Goal: Transaction & Acquisition: Purchase product/service

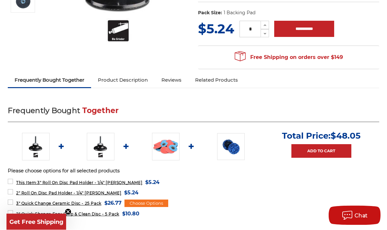
scroll to position [161, 0]
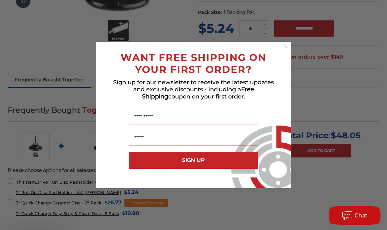
click at [167, 124] on input "Name" at bounding box center [194, 117] width 130 height 15
click at [288, 50] on circle "Close dialog" at bounding box center [286, 47] width 6 height 6
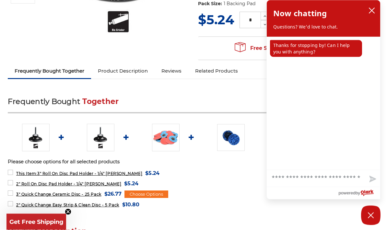
scroll to position [169, 0]
click at [376, 9] on button "close chatbox" at bounding box center [371, 11] width 10 height 10
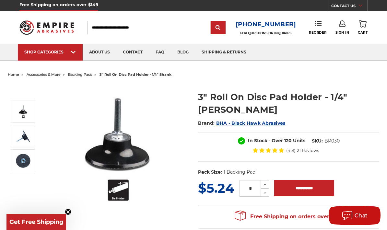
scroll to position [0, 0]
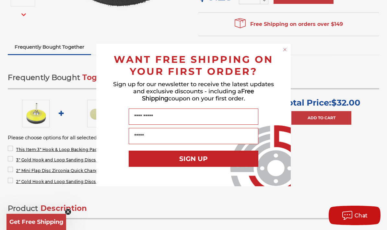
scroll to position [206, 0]
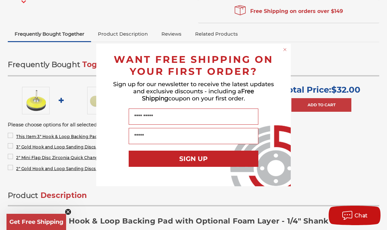
click at [293, 71] on div "Close dialog WANT FREE SHIPPING ON YOUR FIRST ORDER? Sign up for our newsletter…" at bounding box center [193, 115] width 207 height 143
click at [292, 70] on div "Close dialog WANT FREE SHIPPING ON YOUR FIRST ORDER? Sign up for our newsletter…" at bounding box center [193, 115] width 207 height 143
click at [284, 53] on circle "Close dialog" at bounding box center [285, 50] width 6 height 6
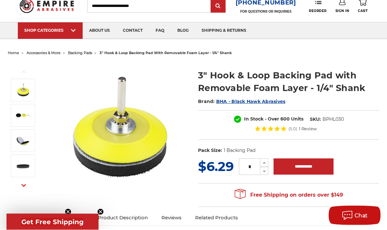
scroll to position [0, 0]
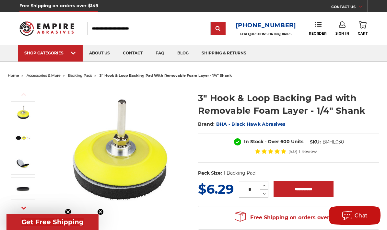
click at [25, 187] on img at bounding box center [23, 188] width 16 height 16
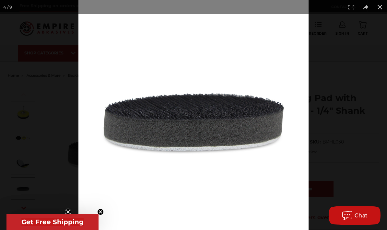
click at [383, 6] on button at bounding box center [380, 7] width 14 height 14
